Goal: Book appointment/travel/reservation

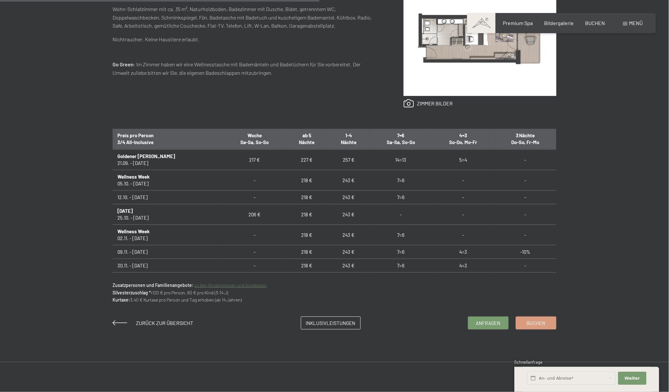
scroll to position [72, 0]
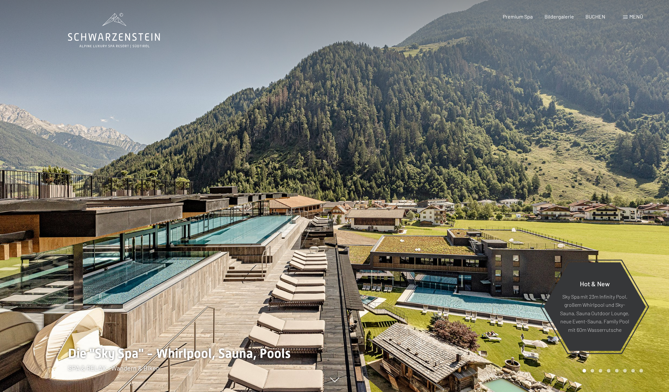
click at [635, 17] on span "Menü" at bounding box center [636, 16] width 14 height 6
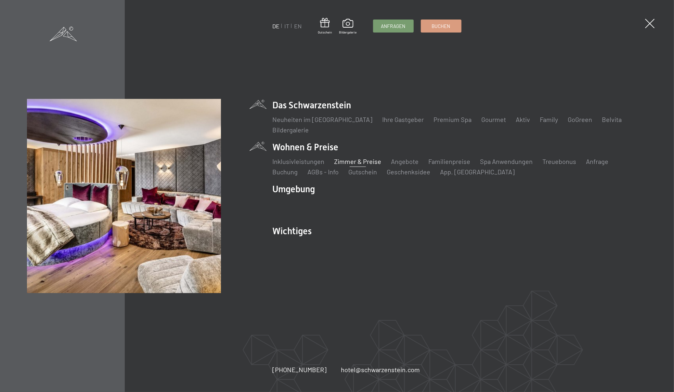
click at [371, 160] on link "Zimmer & Preise" at bounding box center [357, 161] width 47 height 8
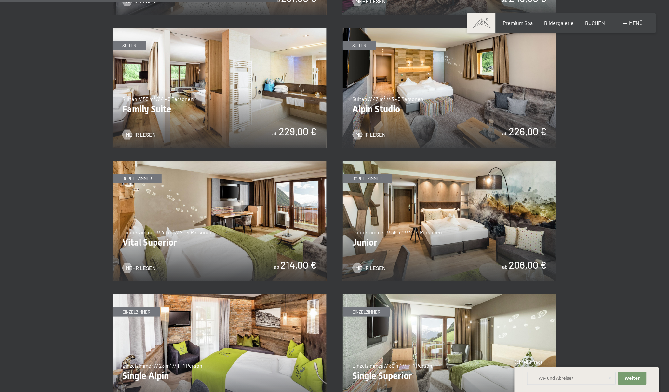
scroll to position [876, 0]
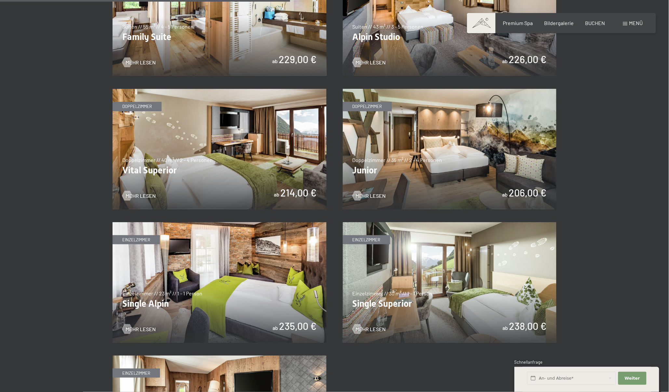
click at [416, 168] on img at bounding box center [450, 149] width 214 height 120
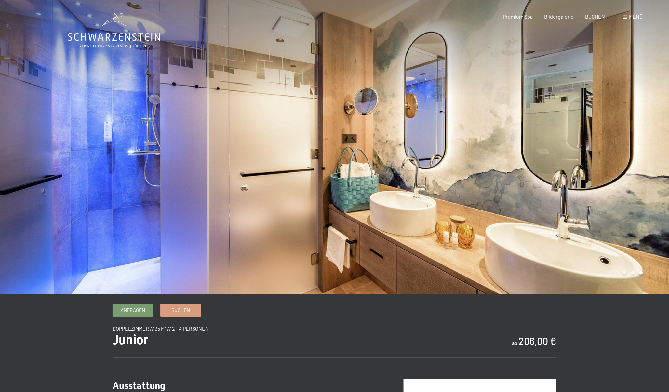
click at [161, 83] on div at bounding box center [167, 147] width 334 height 294
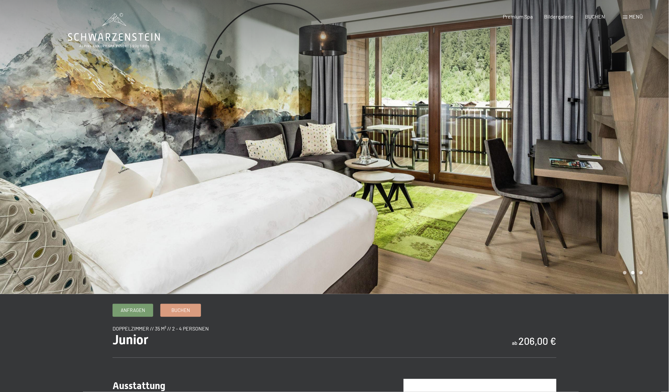
click at [576, 117] on div at bounding box center [501, 147] width 334 height 294
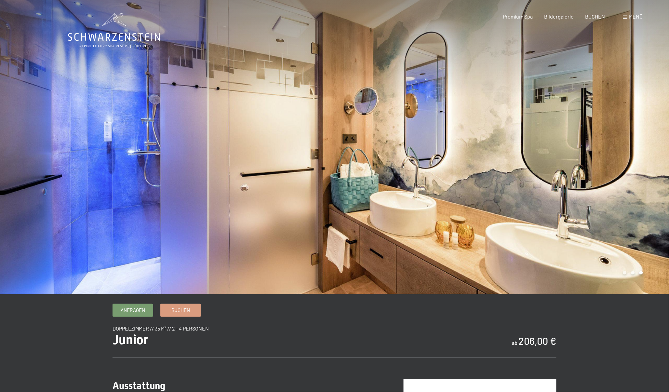
click at [581, 154] on div at bounding box center [501, 147] width 334 height 294
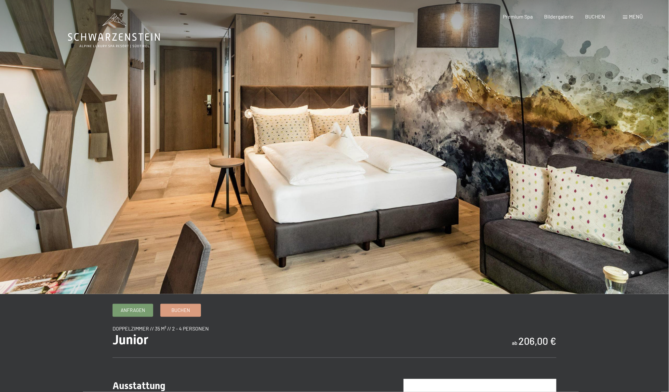
click at [581, 154] on div at bounding box center [501, 147] width 334 height 294
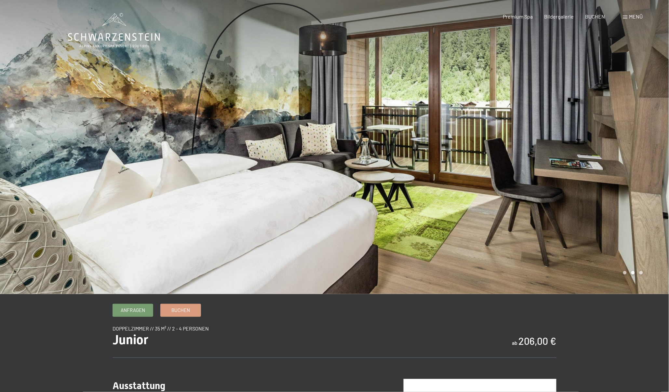
click at [568, 187] on div at bounding box center [501, 147] width 334 height 294
